Goal: Task Accomplishment & Management: Use online tool/utility

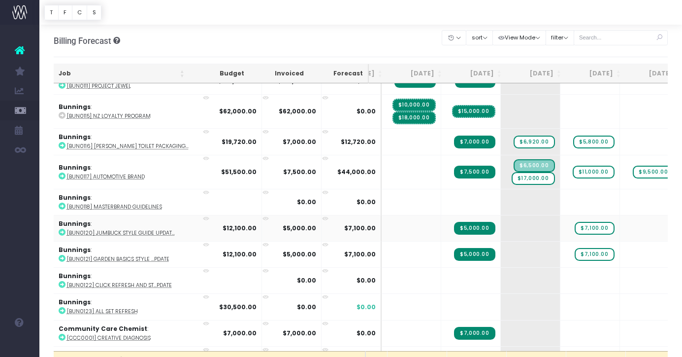
scroll to position [578, 41]
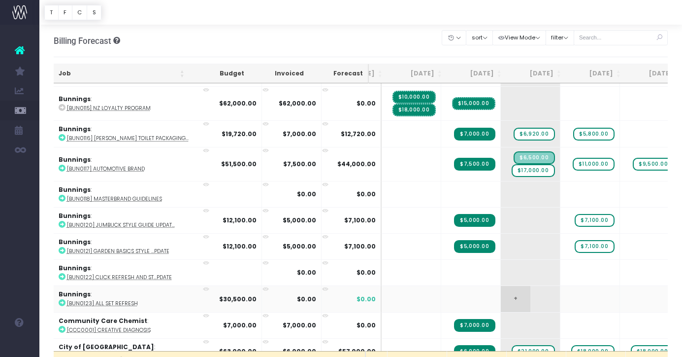
click at [501, 293] on span "+" at bounding box center [516, 299] width 30 height 26
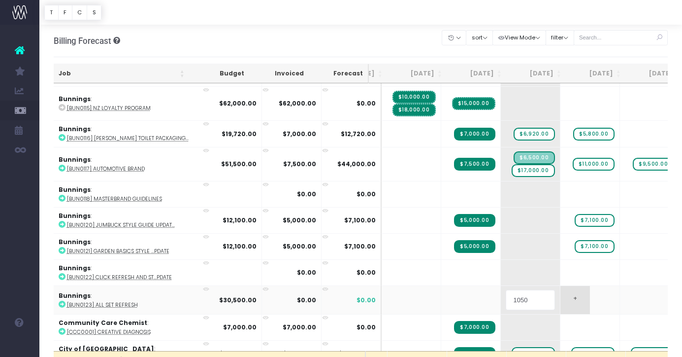
type input "10500"
click at [526, 295] on body "Oh my... this is bad. wayahead wasn't able to load this page. Please contact su…" at bounding box center [341, 178] width 682 height 357
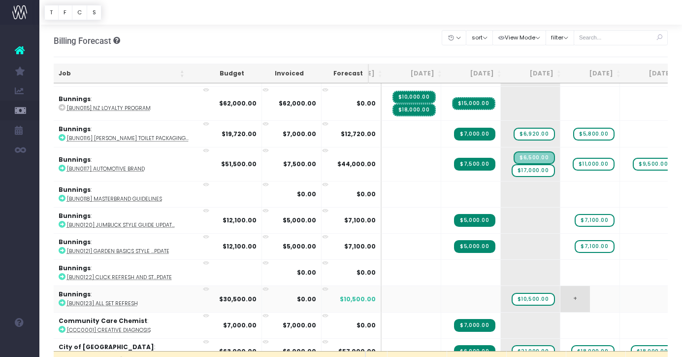
click at [561, 298] on span "+" at bounding box center [576, 299] width 30 height 26
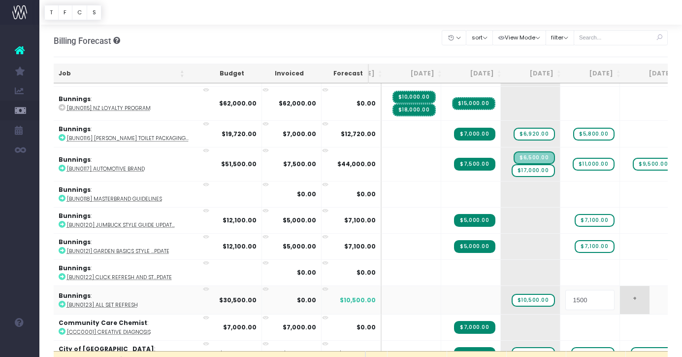
type input "15000"
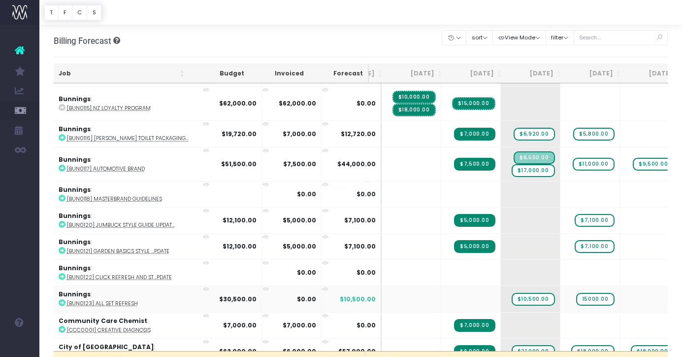
click at [657, 293] on body "Oh my... this is bad. wayahead wasn't able to load this page. Please contact su…" at bounding box center [341, 178] width 682 height 357
click at [620, 298] on span "+" at bounding box center [635, 299] width 30 height 26
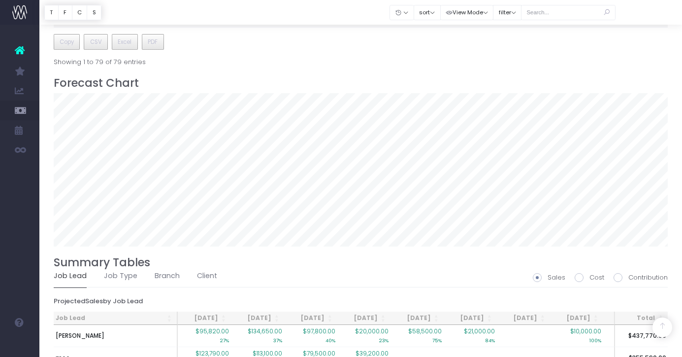
scroll to position [675, 0]
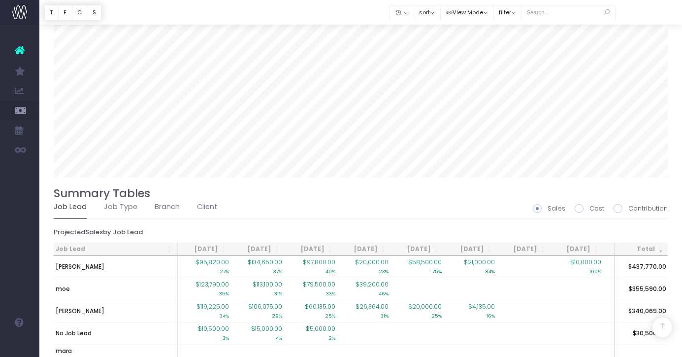
scroll to position [624, 0]
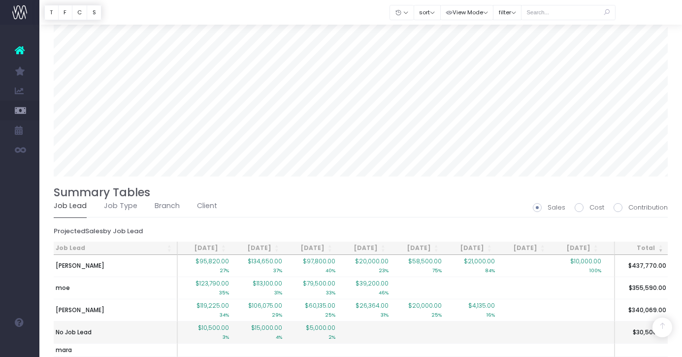
click at [95, 331] on td "No Job Lead" at bounding box center [116, 332] width 124 height 22
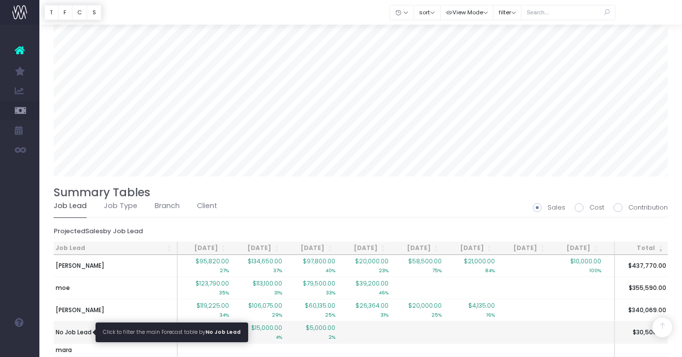
click at [82, 332] on span "No Job Lead" at bounding box center [74, 332] width 36 height 9
type input ""Job lead: No Job Lead""
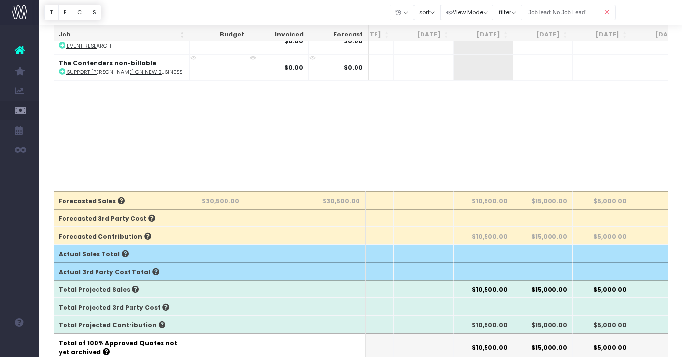
scroll to position [0, 0]
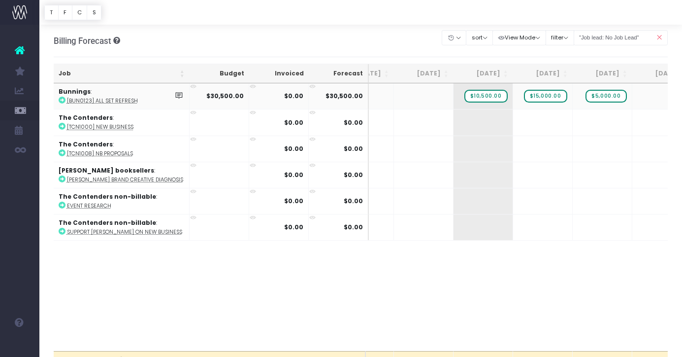
click at [117, 100] on abbr "[BUN0123] All Set Refresh" at bounding box center [102, 100] width 71 height 7
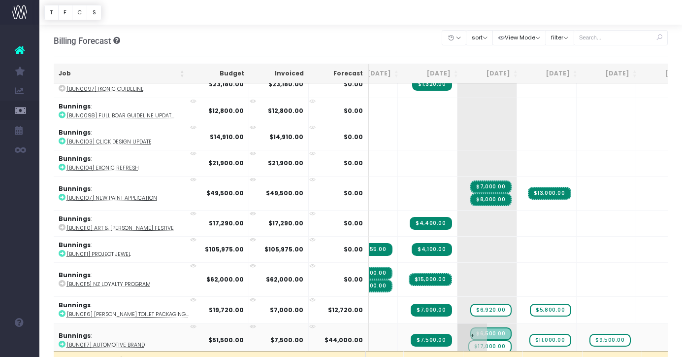
scroll to position [447, 85]
